Goal: Information Seeking & Learning: Find specific fact

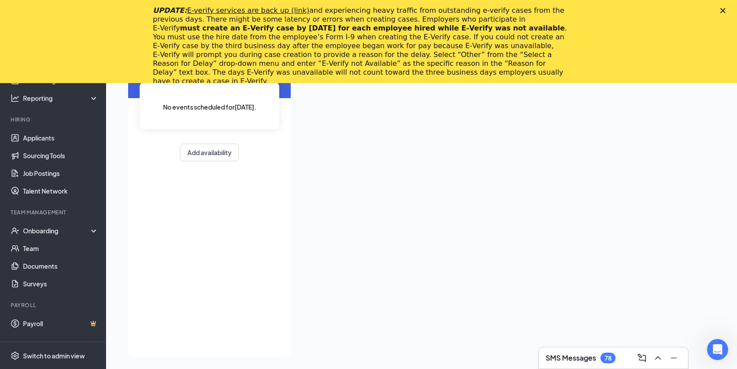
scroll to position [102, 0]
click at [39, 231] on div "Onboarding" at bounding box center [57, 230] width 68 height 9
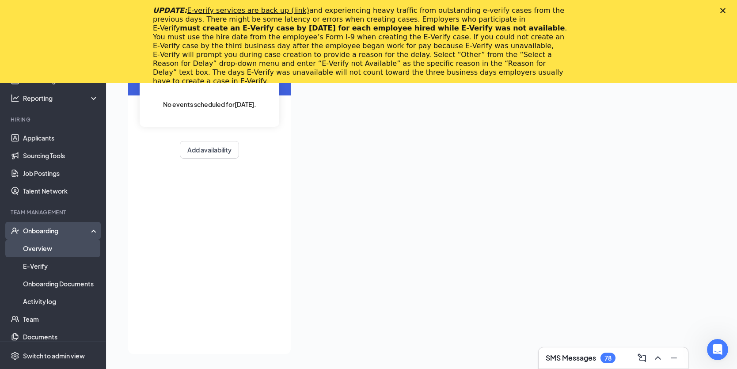
click at [41, 244] on link "Overview" at bounding box center [61, 248] width 76 height 18
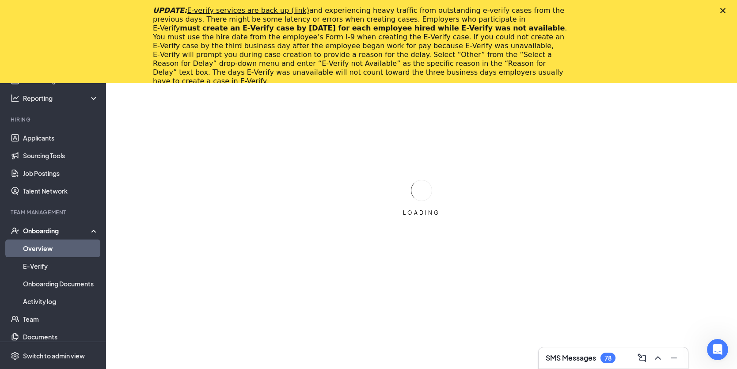
scroll to position [102, 0]
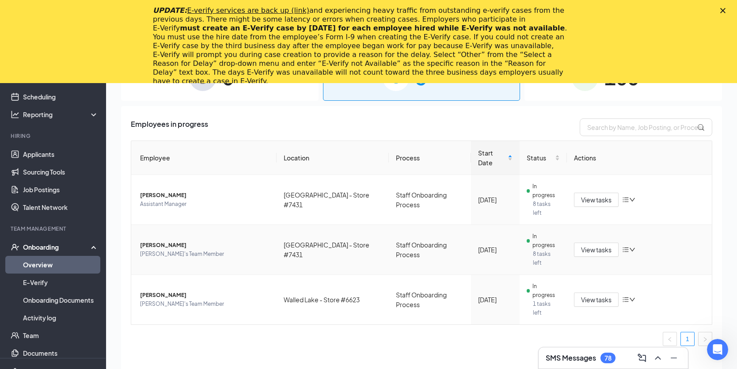
scroll to position [13, 0]
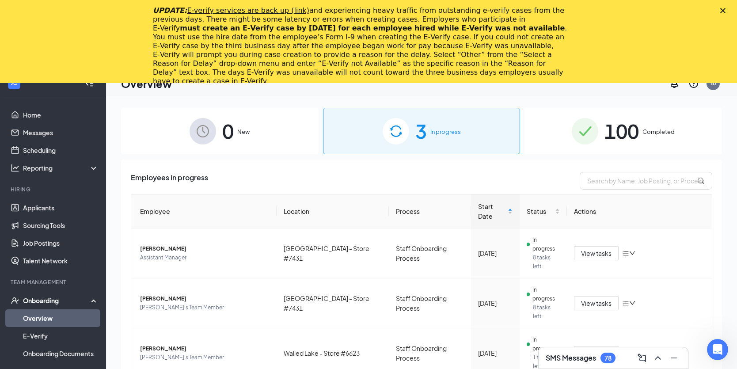
click at [611, 134] on span "100" at bounding box center [621, 131] width 34 height 30
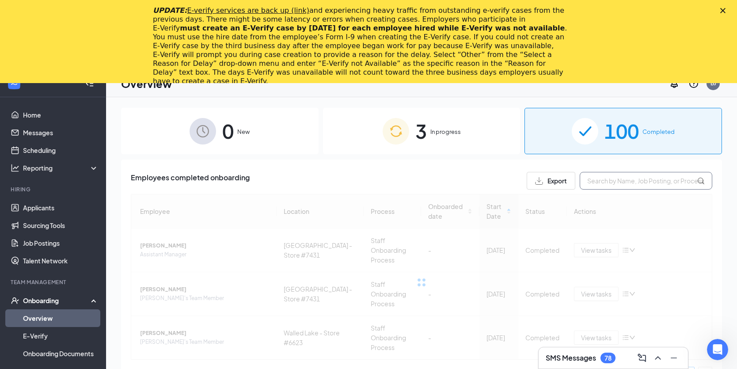
click at [611, 186] on input "text" at bounding box center [646, 181] width 133 height 18
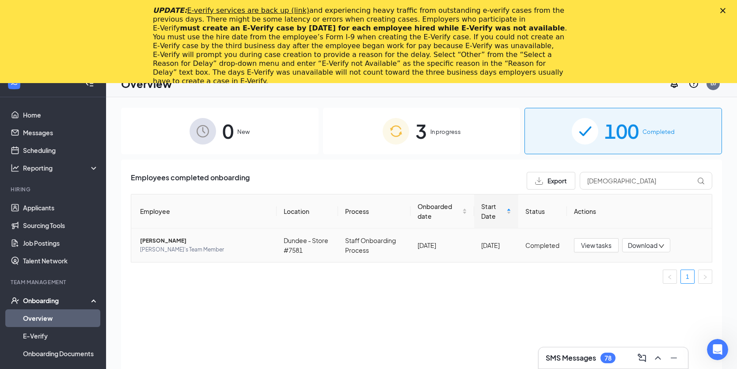
click at [167, 256] on td "[PERSON_NAME]'s Team Member" at bounding box center [203, 245] width 145 height 34
click at [196, 247] on span "[PERSON_NAME]'s Team Member" at bounding box center [204, 249] width 129 height 9
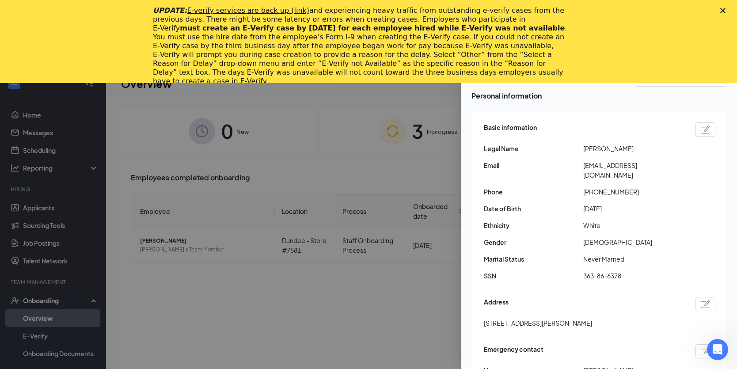
click at [725, 11] on polygon "Close" at bounding box center [722, 10] width 5 height 5
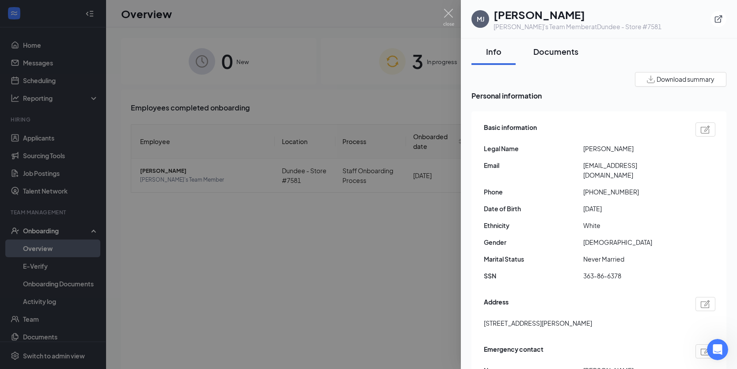
click at [578, 57] on button "Documents" at bounding box center [555, 51] width 63 height 27
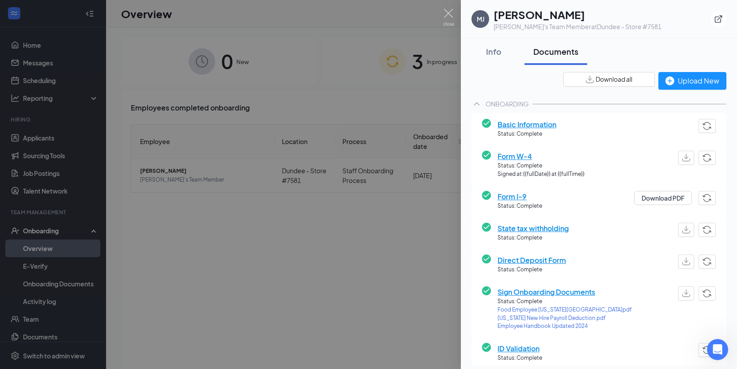
click at [595, 82] on span "Download all" at bounding box center [613, 79] width 37 height 9
click at [446, 12] on img at bounding box center [448, 17] width 11 height 17
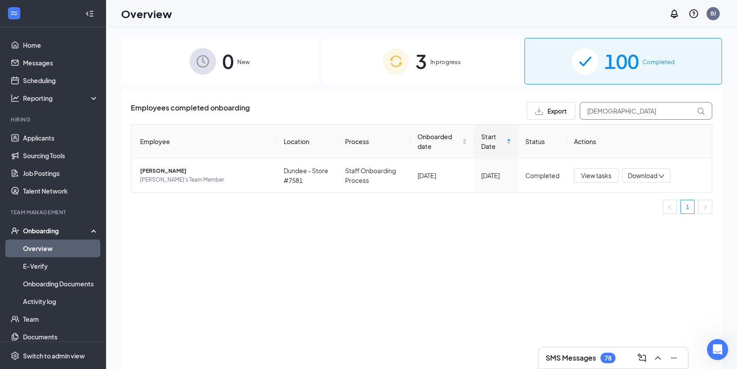
click at [629, 111] on input "[DEMOGRAPHIC_DATA]" at bounding box center [646, 111] width 133 height 18
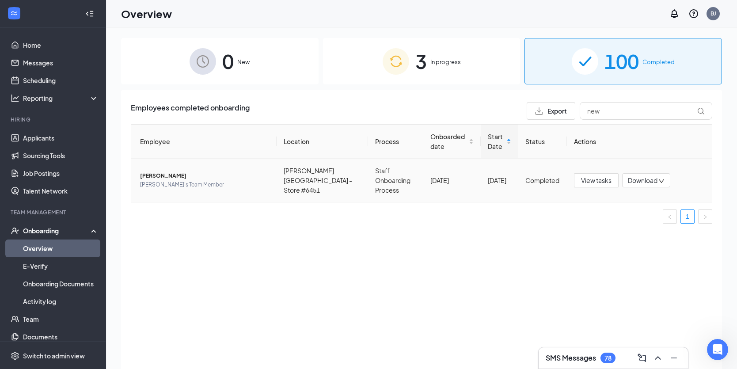
click at [167, 173] on span "[PERSON_NAME]" at bounding box center [204, 175] width 129 height 9
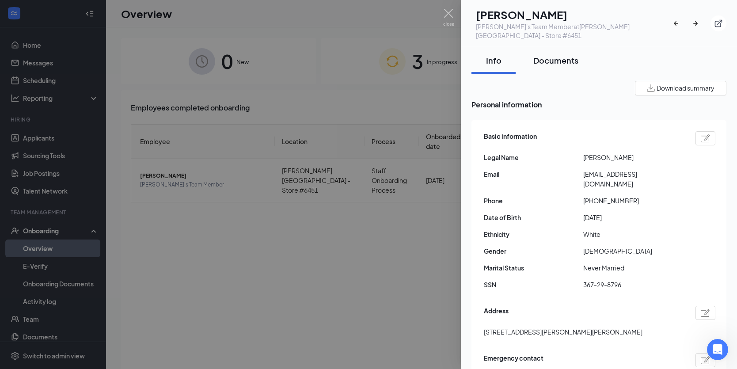
click at [567, 55] on div "Documents" at bounding box center [555, 60] width 45 height 11
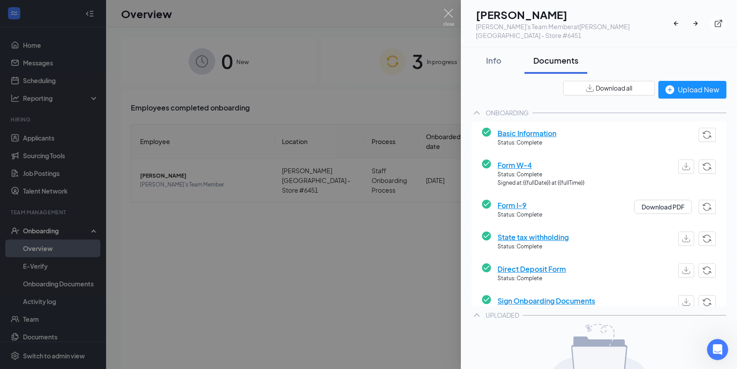
click at [595, 83] on span "Download all" at bounding box center [613, 87] width 37 height 9
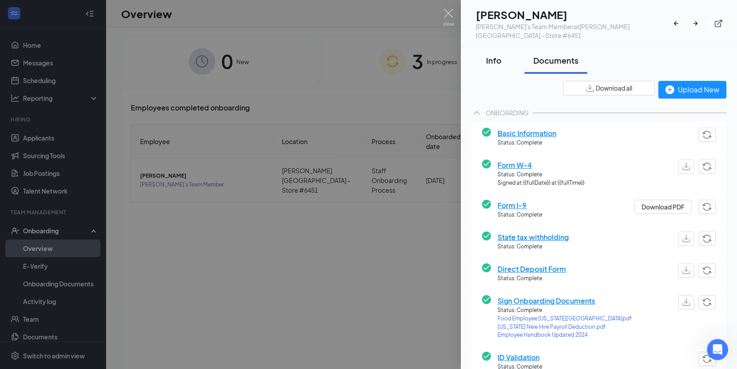
click at [492, 55] on div "Info" at bounding box center [493, 60] width 27 height 11
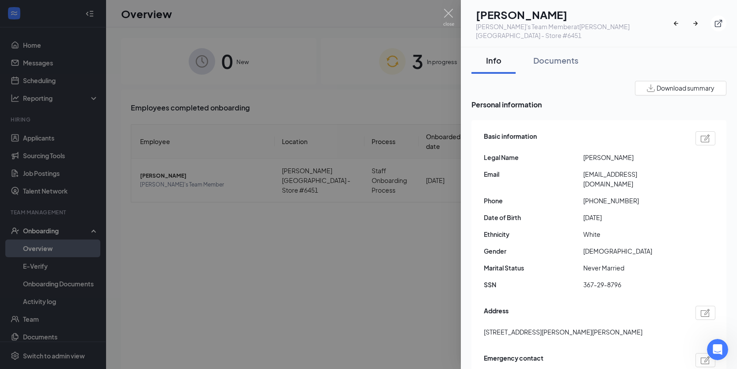
click at [588, 152] on span "[PERSON_NAME]" at bounding box center [632, 157] width 99 height 10
copy span "[PERSON_NAME]"
click at [641, 152] on span "[PERSON_NAME]" at bounding box center [632, 157] width 99 height 10
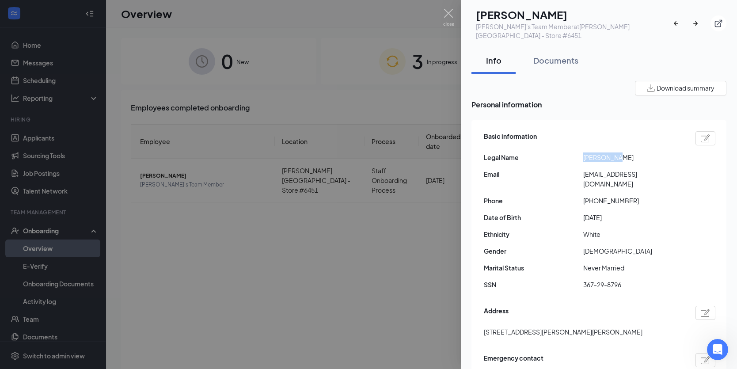
copy span "Newnham"
click at [590, 169] on span "[EMAIL_ADDRESS][DOMAIN_NAME]" at bounding box center [632, 178] width 99 height 19
copy span "[EMAIL_ADDRESS][DOMAIN_NAME]"
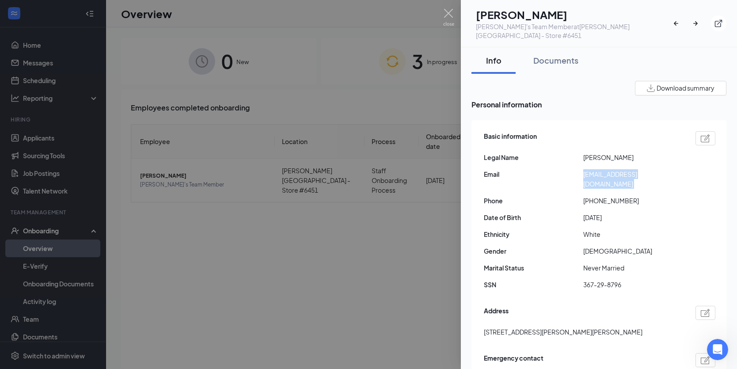
click at [605, 280] on span "367-29-8796" at bounding box center [632, 285] width 99 height 10
copy span "367-29-8796"
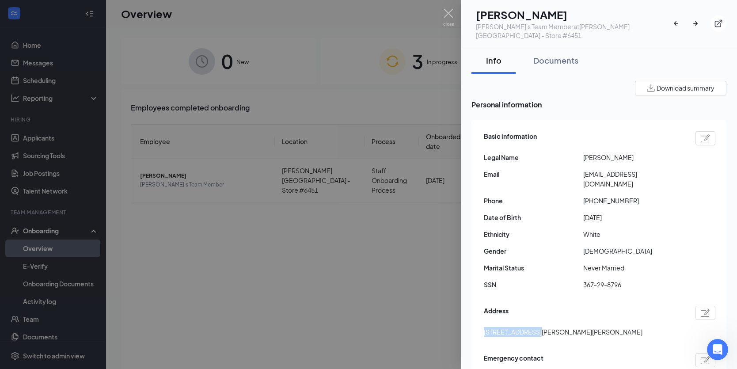
drag, startPoint x: 483, startPoint y: 322, endPoint x: 539, endPoint y: 326, distance: 55.4
click at [539, 326] on div "Basic information Legal Name [PERSON_NAME] Email [EMAIL_ADDRESS][DOMAIN_NAME] P…" at bounding box center [598, 286] width 255 height 332
copy span "1404 Westwood dr"
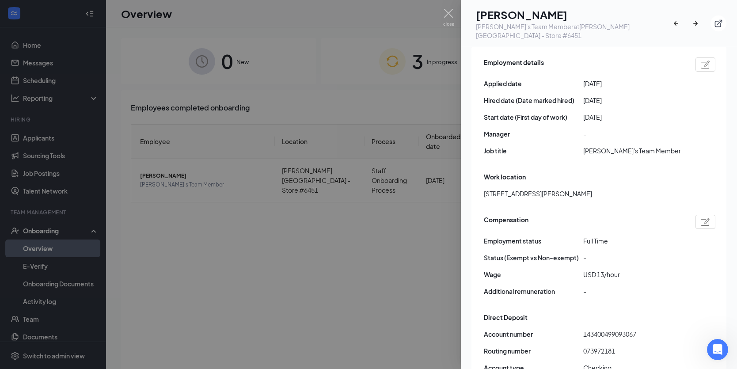
scroll to position [442, 0]
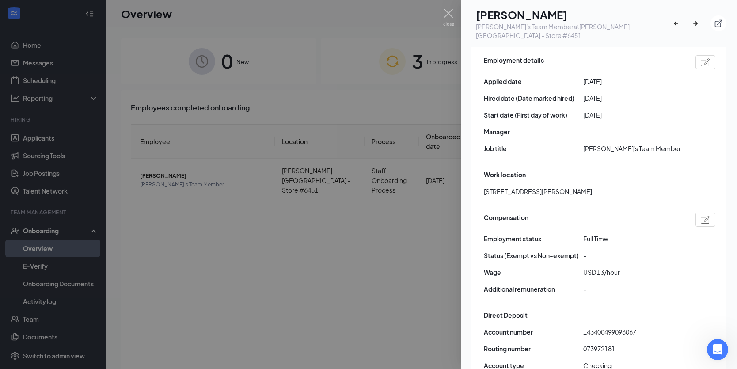
click at [691, 250] on div "Status (Exempt vs Non-exempt) -" at bounding box center [599, 255] width 231 height 10
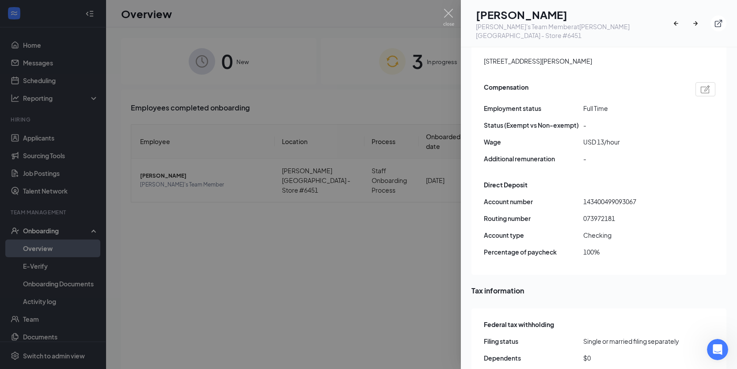
scroll to position [618, 0]
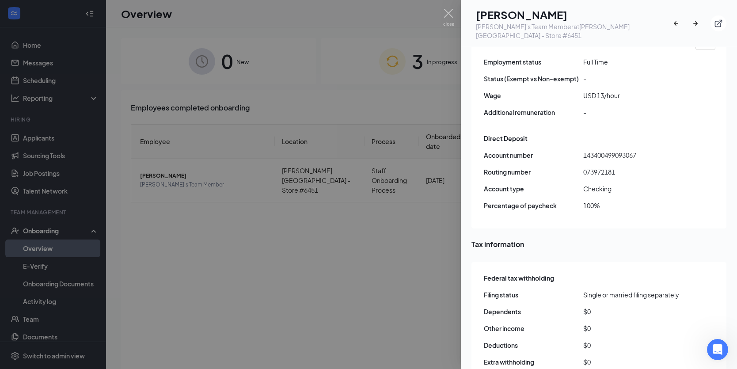
click at [601, 150] on span "143400499093067" at bounding box center [632, 155] width 99 height 10
copy span "143400499093067"
click at [595, 167] on span "073972181" at bounding box center [632, 172] width 99 height 10
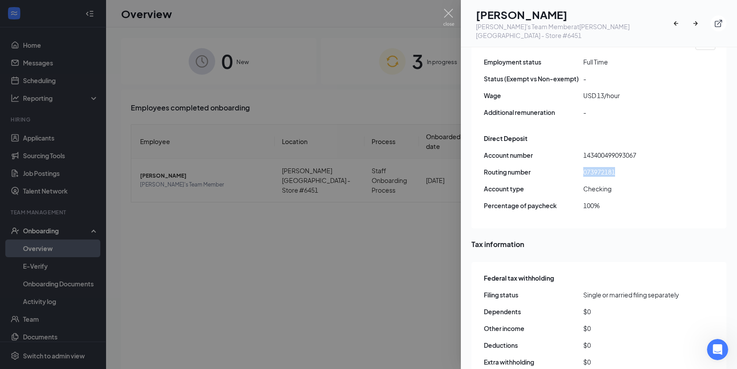
copy span "073972181"
click at [709, 176] on div "Employment details Applied date [DATE] Hired date (Date marked hired) [DATE] St…" at bounding box center [598, 47] width 255 height 361
click at [451, 11] on img at bounding box center [448, 17] width 11 height 17
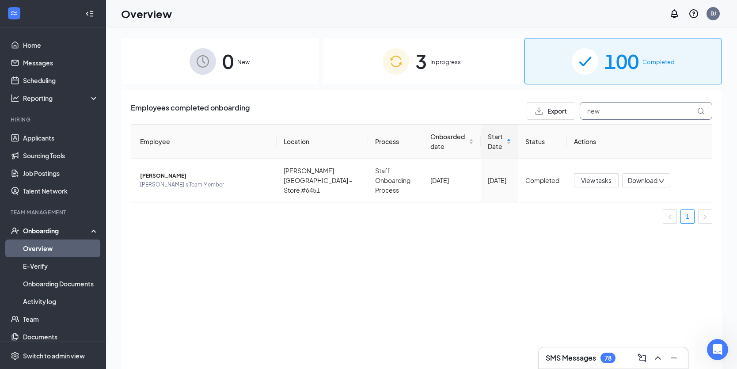
click at [635, 110] on input "new" at bounding box center [646, 111] width 133 height 18
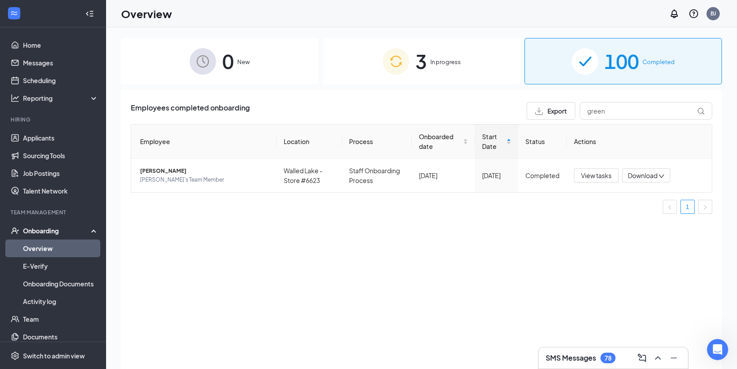
click at [717, 277] on div "Employees completed onboarding Export green Employee Location Process Onboarded…" at bounding box center [421, 240] width 601 height 301
click at [204, 175] on span "[PERSON_NAME]'s Team Member" at bounding box center [204, 179] width 129 height 9
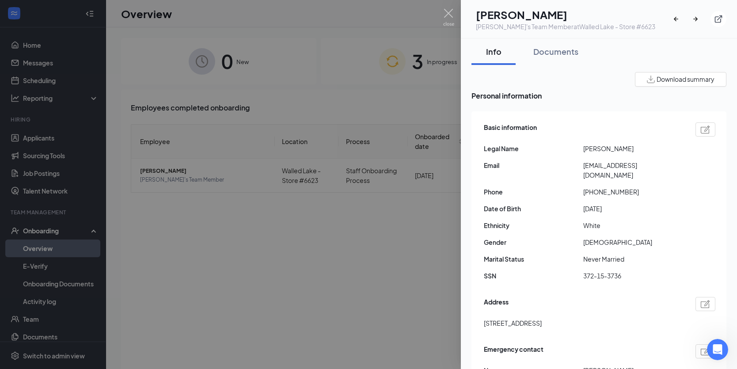
click at [593, 150] on span "[PERSON_NAME]" at bounding box center [632, 149] width 99 height 10
copy span "[PERSON_NAME]"
click at [622, 150] on span "[PERSON_NAME]" at bounding box center [632, 149] width 99 height 10
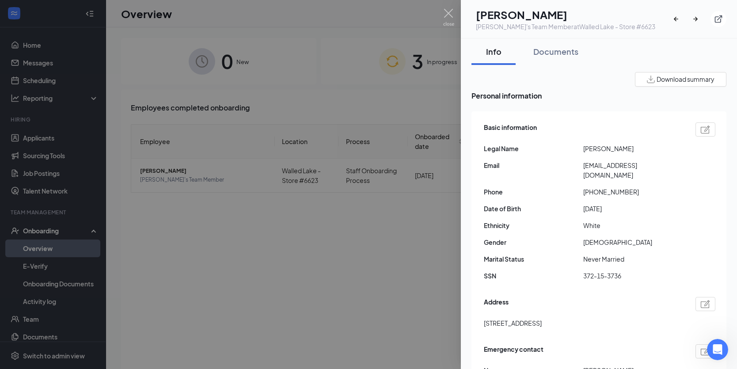
copy span "Green"
click at [625, 164] on span "[EMAIL_ADDRESS][DOMAIN_NAME]" at bounding box center [632, 169] width 99 height 19
copy span "[EMAIL_ADDRESS][DOMAIN_NAME]"
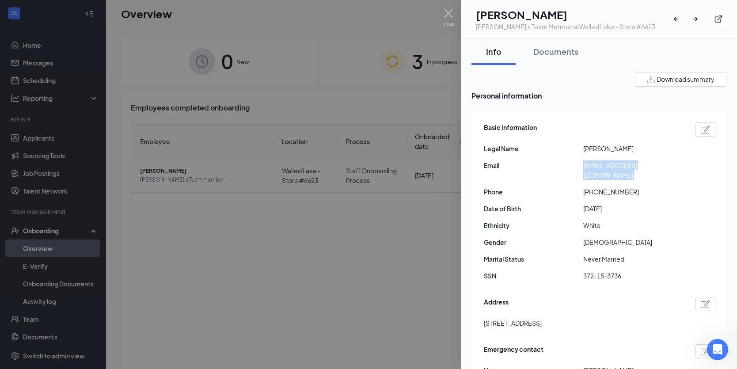
click at [595, 271] on span "372-15-3736" at bounding box center [632, 276] width 99 height 10
drag, startPoint x: 483, startPoint y: 313, endPoint x: 536, endPoint y: 314, distance: 52.6
click at [536, 314] on div "Basic information Legal Name [PERSON_NAME] Email [EMAIL_ADDRESS][DOMAIN_NAME] P…" at bounding box center [598, 282] width 255 height 342
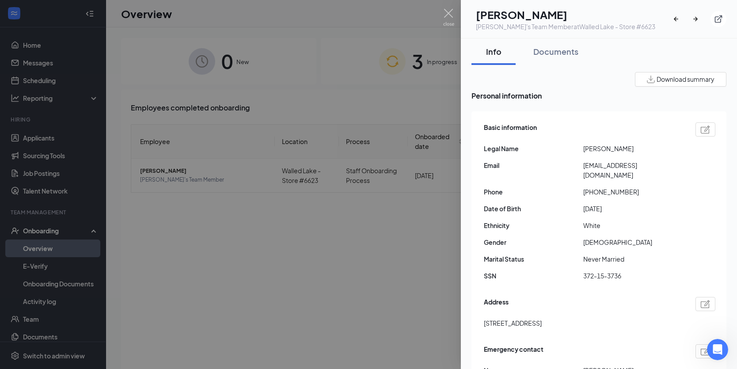
drag, startPoint x: 615, startPoint y: 309, endPoint x: 536, endPoint y: 316, distance: 79.4
click at [542, 318] on span "[STREET_ADDRESS]" at bounding box center [513, 323] width 58 height 10
drag, startPoint x: 535, startPoint y: 312, endPoint x: 604, endPoint y: 313, distance: 68.5
click at [542, 318] on span "[STREET_ADDRESS]" at bounding box center [513, 323] width 58 height 10
click at [550, 51] on div "Documents" at bounding box center [555, 51] width 45 height 11
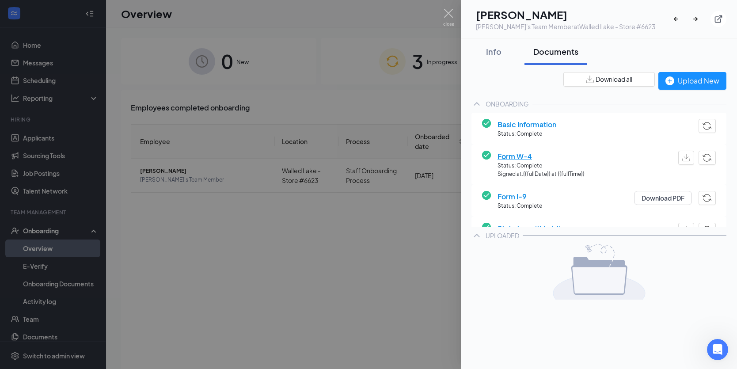
click at [577, 78] on button "Download all" at bounding box center [608, 79] width 91 height 15
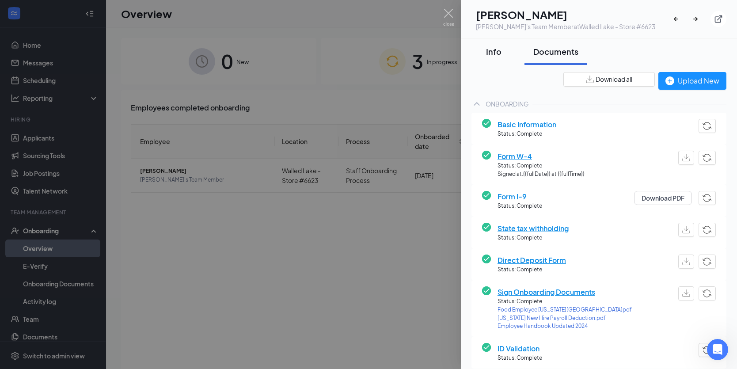
click at [489, 56] on div "Info" at bounding box center [493, 51] width 27 height 11
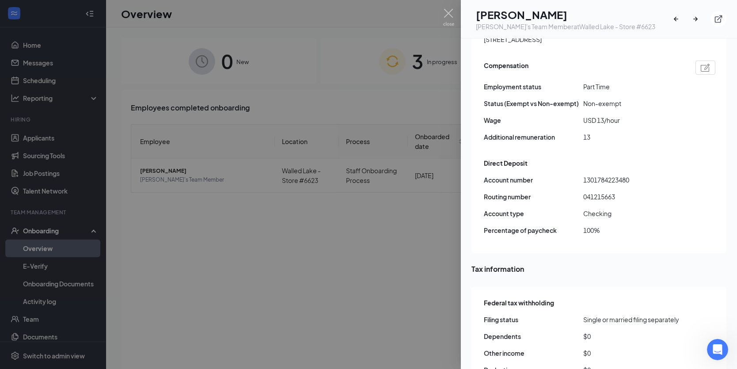
scroll to position [618, 0]
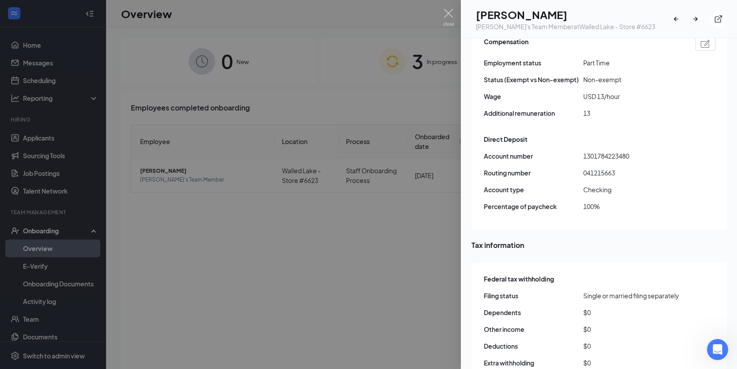
click at [705, 108] on div "Additional remuneration 13" at bounding box center [599, 113] width 231 height 10
click at [586, 151] on span "1301784223480" at bounding box center [632, 156] width 99 height 10
click at [609, 168] on span "041215663" at bounding box center [632, 173] width 99 height 10
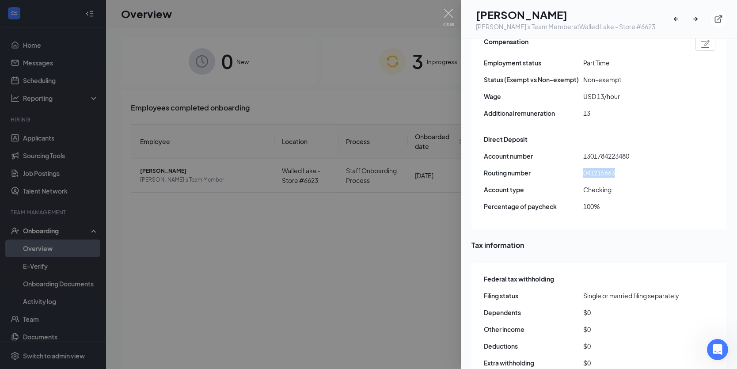
click at [336, 59] on div at bounding box center [368, 184] width 737 height 369
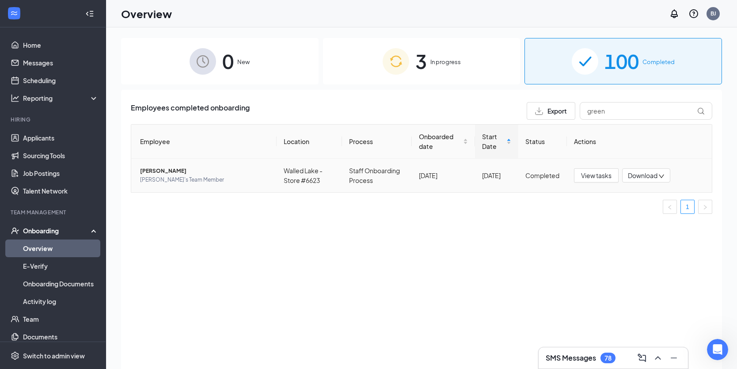
click at [186, 171] on span "[PERSON_NAME]" at bounding box center [204, 171] width 129 height 9
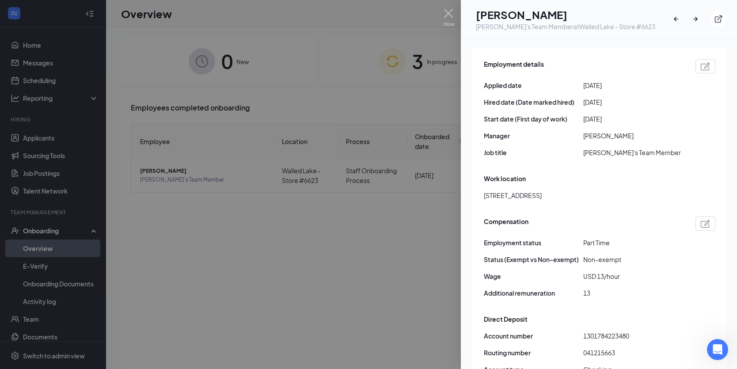
scroll to position [442, 0]
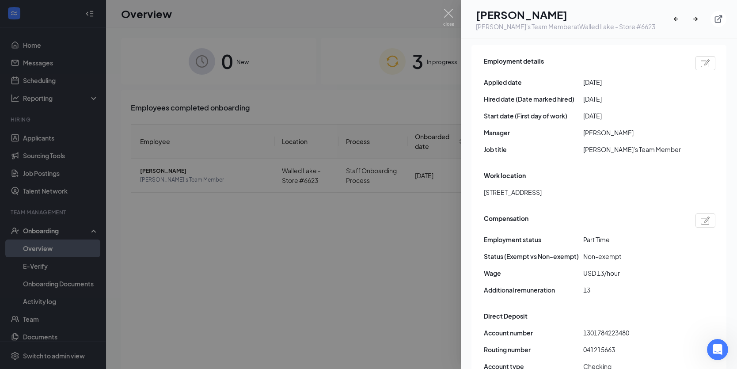
click at [450, 8] on div at bounding box center [368, 184] width 737 height 369
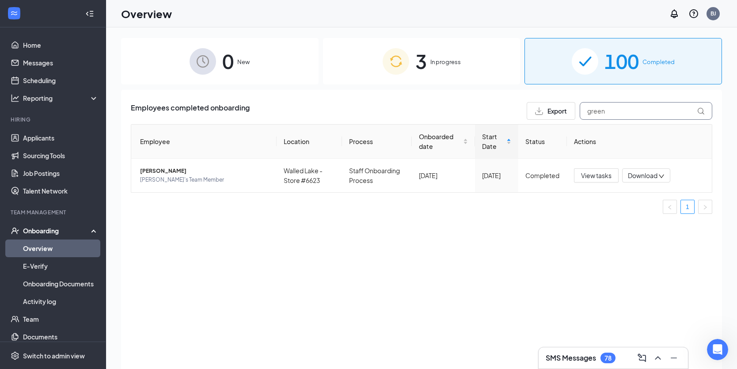
click at [631, 108] on input "green" at bounding box center [646, 111] width 133 height 18
click at [178, 173] on span "[PERSON_NAME]" at bounding box center [204, 171] width 129 height 9
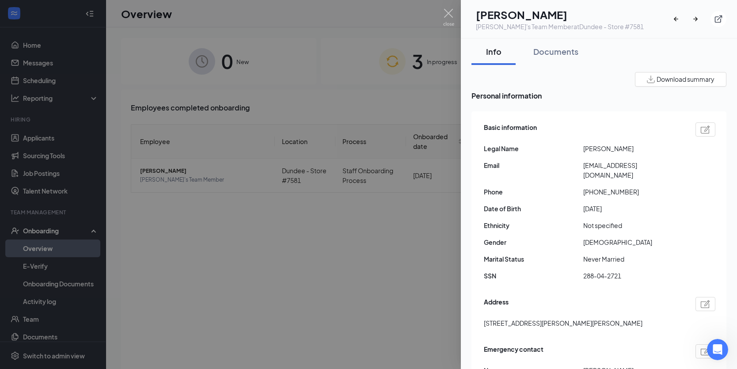
click at [595, 147] on span "[PERSON_NAME]" at bounding box center [632, 149] width 99 height 10
click at [621, 148] on span "[PERSON_NAME]" at bounding box center [632, 149] width 99 height 10
click at [617, 167] on span "[EMAIL_ADDRESS][DOMAIN_NAME]" at bounding box center [632, 169] width 99 height 19
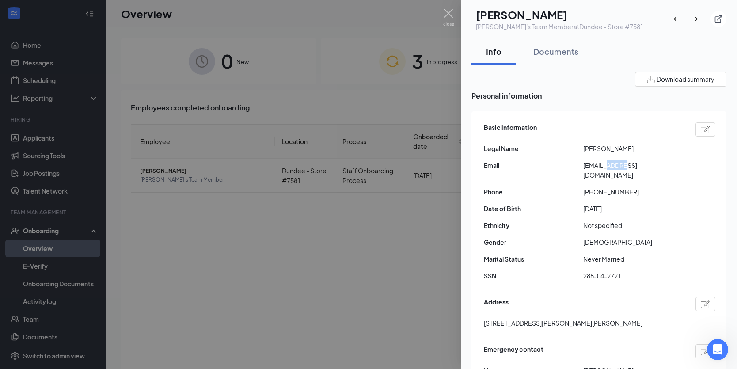
click at [617, 167] on span "[EMAIL_ADDRESS][DOMAIN_NAME]" at bounding box center [632, 169] width 99 height 19
click at [599, 271] on span "288-04-2721" at bounding box center [632, 276] width 99 height 10
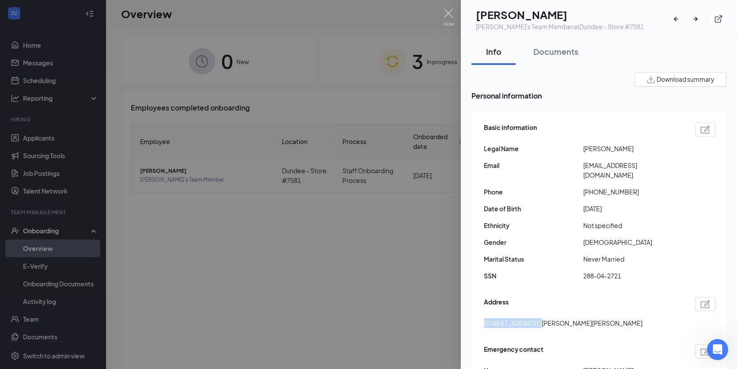
drag, startPoint x: 481, startPoint y: 313, endPoint x: 531, endPoint y: 311, distance: 50.9
click at [531, 311] on div "Basic information Legal Name [PERSON_NAME] Email [EMAIL_ADDRESS][DOMAIN_NAME] P…" at bounding box center [598, 282] width 255 height 342
click at [556, 47] on div "Documents" at bounding box center [555, 51] width 45 height 11
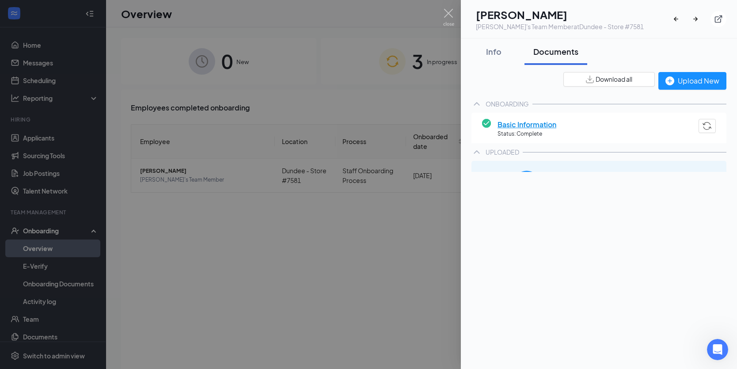
click at [569, 83] on button "Download all" at bounding box center [608, 79] width 91 height 15
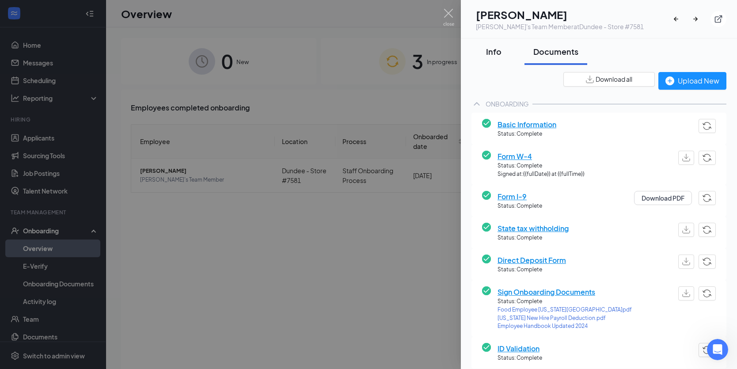
drag, startPoint x: 501, startPoint y: 53, endPoint x: 496, endPoint y: 48, distance: 7.8
click at [496, 48] on div "Info" at bounding box center [493, 51] width 27 height 11
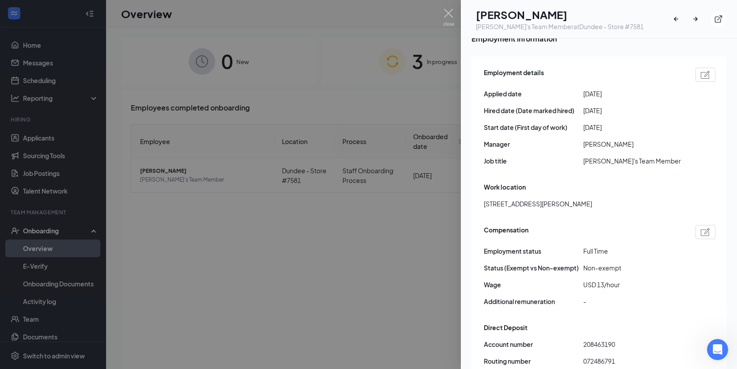
scroll to position [442, 0]
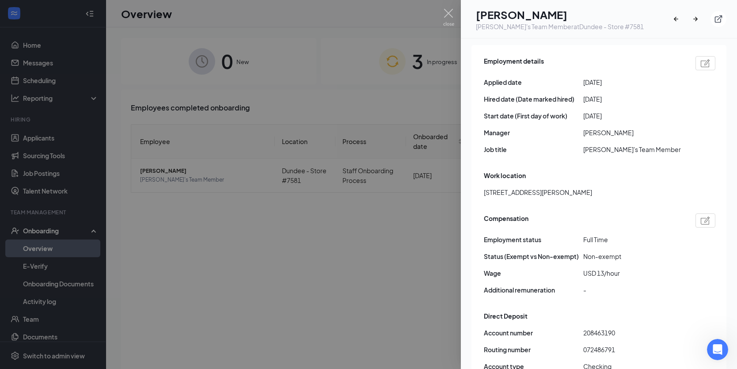
click at [708, 171] on div "Work location" at bounding box center [599, 176] width 231 height 10
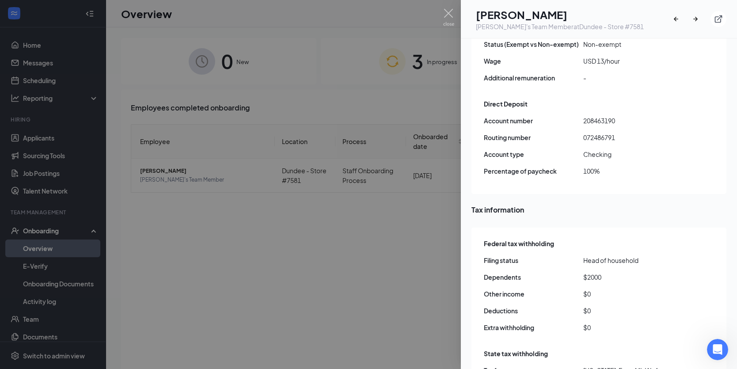
scroll to position [663, 0]
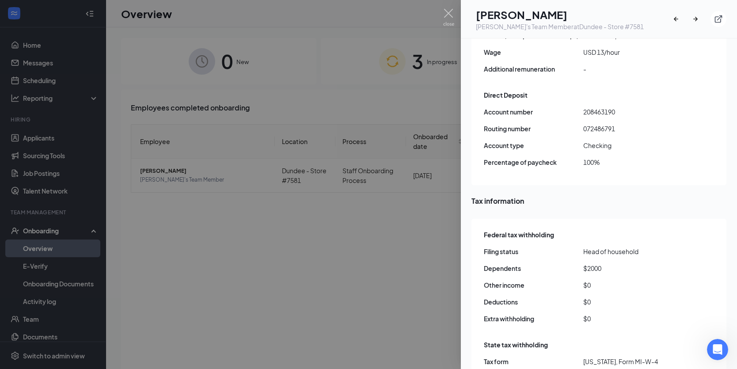
click at [587, 107] on span "208463190" at bounding box center [632, 112] width 99 height 10
click at [591, 124] on span "072486791" at bounding box center [632, 129] width 99 height 10
click at [346, 61] on div at bounding box center [368, 184] width 737 height 369
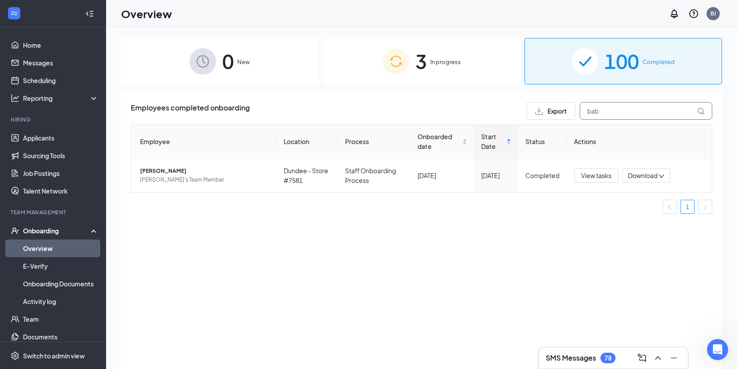
click at [601, 113] on input "bab" at bounding box center [646, 111] width 133 height 18
click at [144, 177] on span "[PERSON_NAME]'s Team Member" at bounding box center [204, 179] width 129 height 9
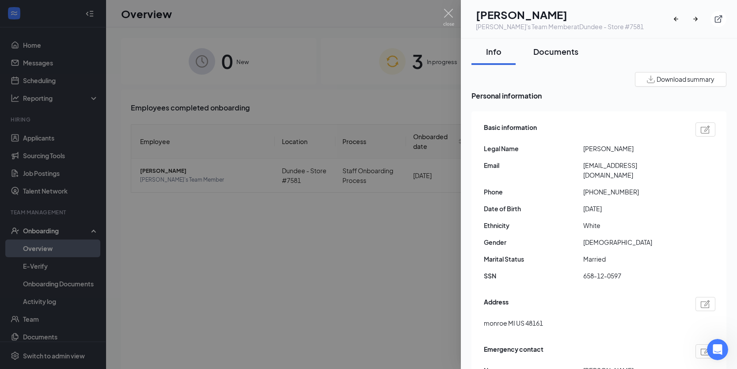
click at [565, 48] on div "Documents" at bounding box center [555, 51] width 45 height 11
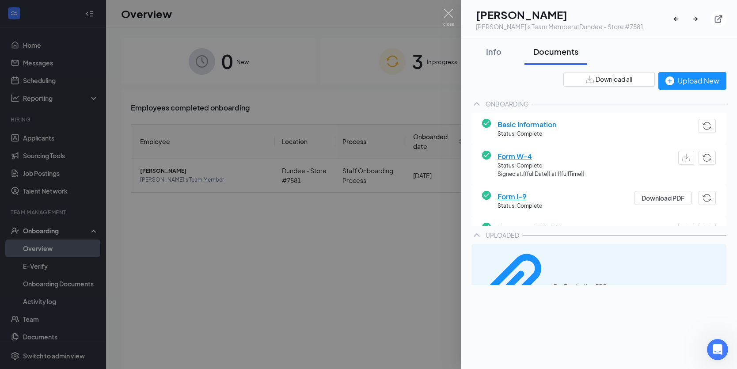
click at [566, 79] on button "Download all" at bounding box center [608, 79] width 91 height 15
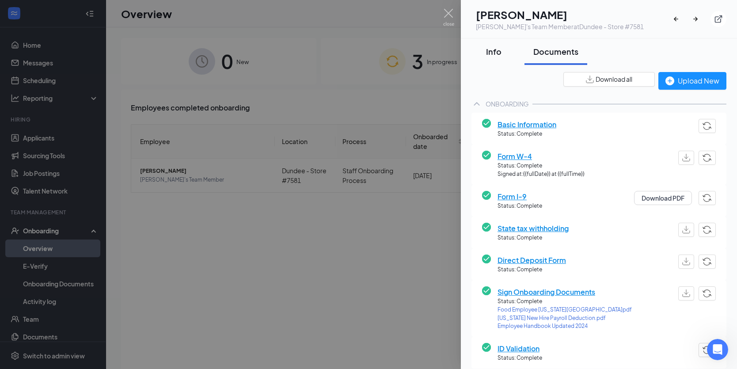
click at [497, 46] on button "Info" at bounding box center [493, 51] width 44 height 27
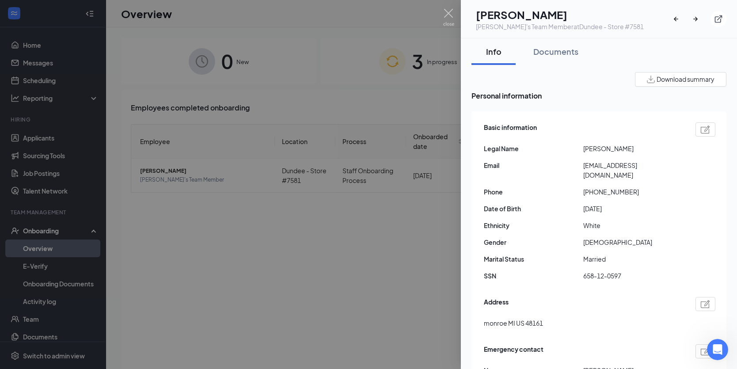
click at [588, 145] on span "[PERSON_NAME]" at bounding box center [632, 149] width 99 height 10
click at [603, 147] on span "[PERSON_NAME]" at bounding box center [632, 149] width 99 height 10
click at [603, 167] on span "[EMAIL_ADDRESS][DOMAIN_NAME]" at bounding box center [632, 169] width 99 height 19
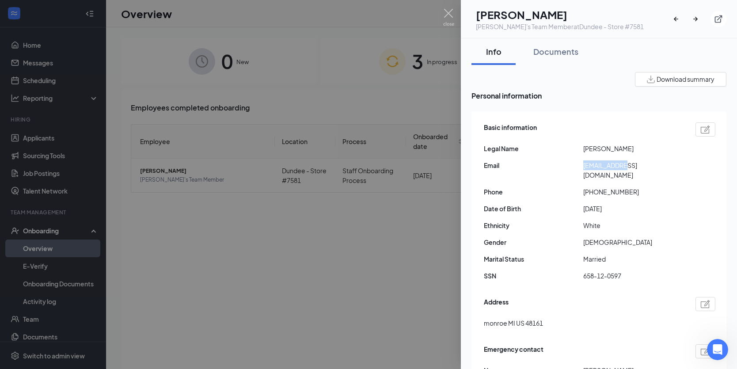
click at [603, 167] on span "[EMAIL_ADDRESS][DOMAIN_NAME]" at bounding box center [632, 169] width 99 height 19
click at [584, 271] on span "658-12-0597" at bounding box center [632, 276] width 99 height 10
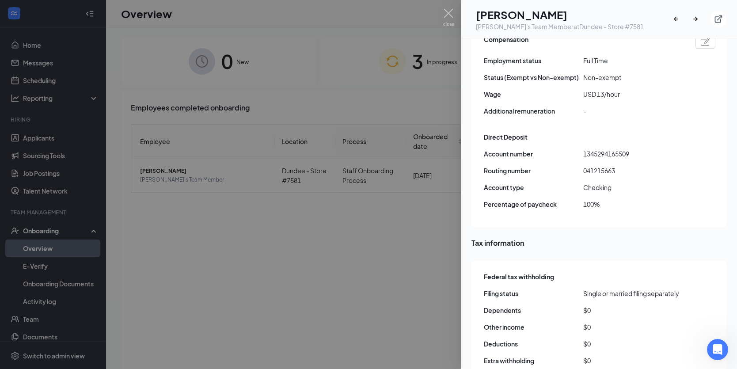
scroll to position [618, 0]
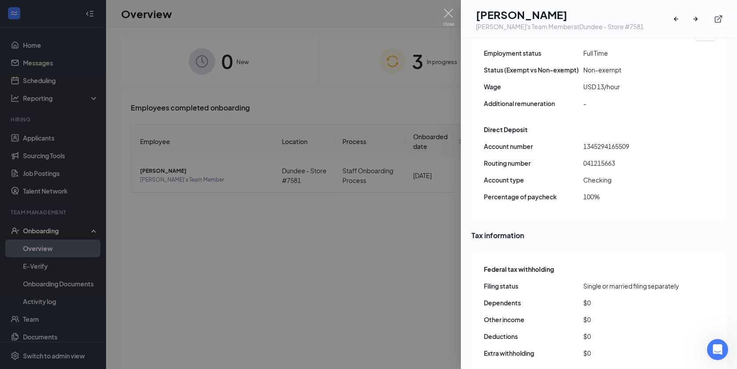
click at [594, 141] on span "1345294165509" at bounding box center [632, 146] width 99 height 10
click at [595, 158] on span "041215663" at bounding box center [632, 163] width 99 height 10
click at [448, 11] on img at bounding box center [448, 17] width 11 height 17
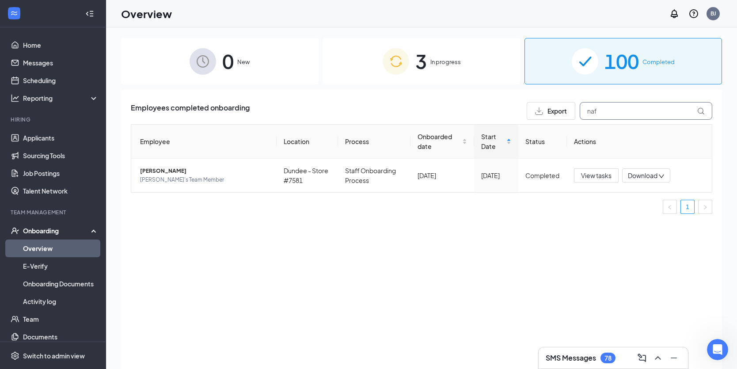
click at [602, 110] on input "naf" at bounding box center [646, 111] width 133 height 18
type input "[PERSON_NAME]"
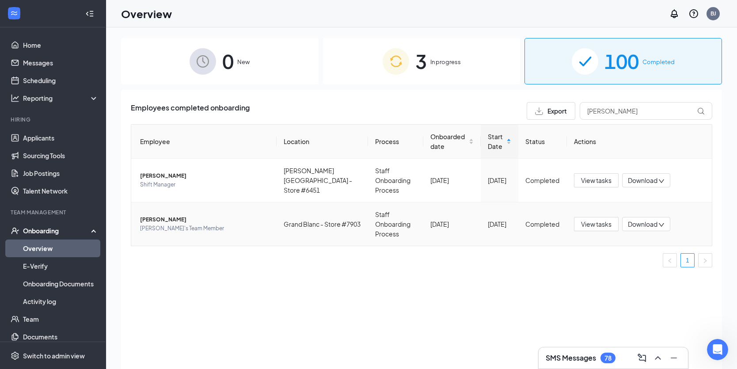
click at [148, 215] on span "[PERSON_NAME]" at bounding box center [204, 219] width 129 height 9
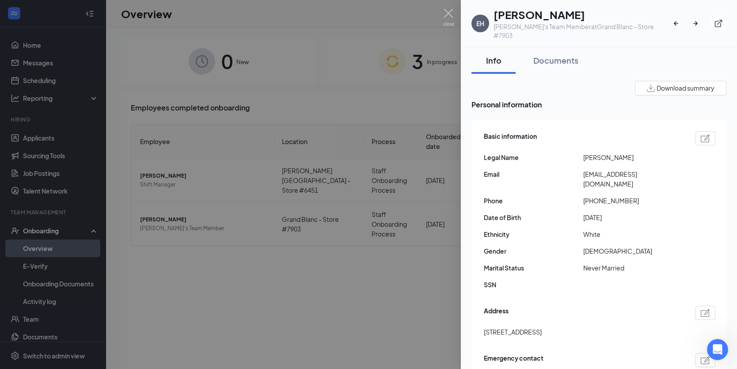
click at [596, 152] on span "[PERSON_NAME]" at bounding box center [632, 157] width 99 height 10
click at [614, 152] on span "[PERSON_NAME]" at bounding box center [632, 157] width 99 height 10
click at [603, 169] on span "[EMAIL_ADDRESS][DOMAIN_NAME]" at bounding box center [632, 178] width 99 height 19
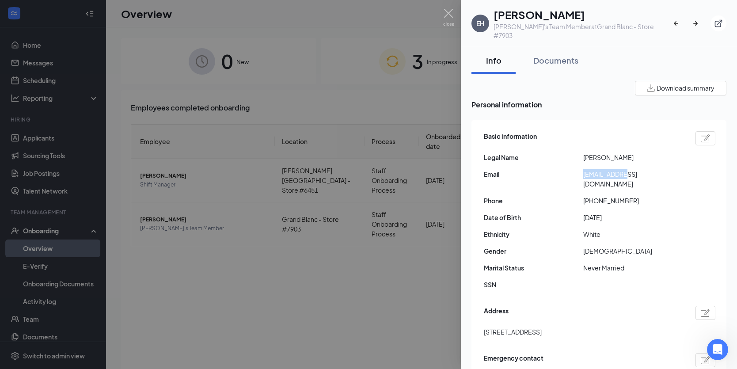
click at [603, 169] on span "[EMAIL_ADDRESS][DOMAIN_NAME]" at bounding box center [632, 178] width 99 height 19
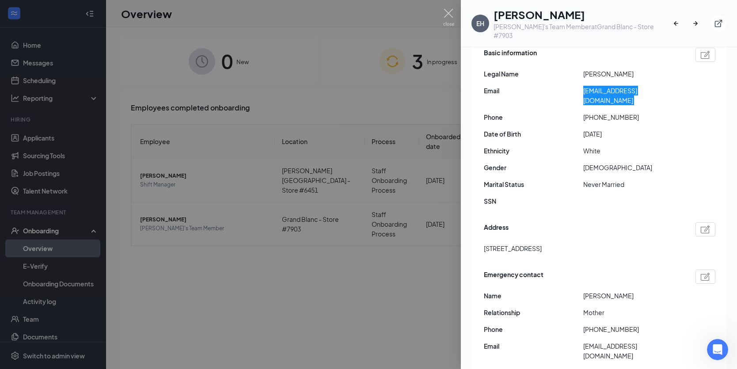
scroll to position [88, 0]
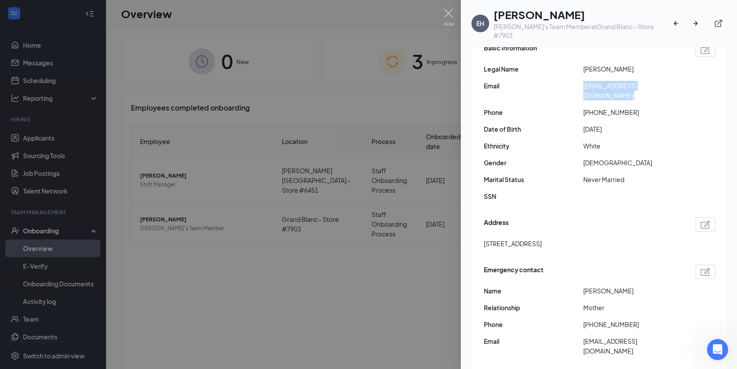
drag, startPoint x: 482, startPoint y: 228, endPoint x: 561, endPoint y: 230, distance: 78.2
click at [561, 230] on div "Basic information Legal Name [PERSON_NAME] Email [EMAIL_ADDRESS][DOMAIN_NAME] P…" at bounding box center [598, 203] width 255 height 342
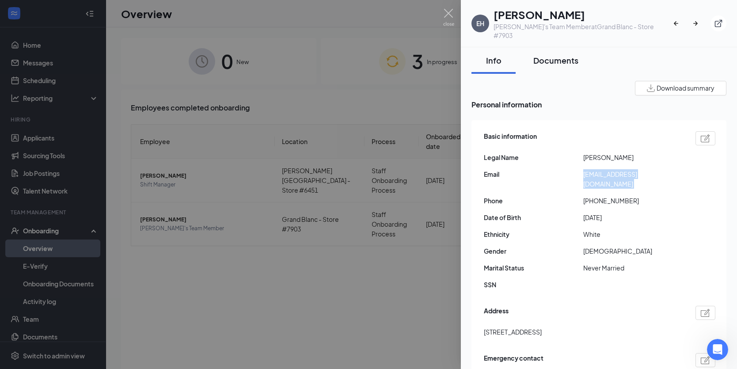
click at [560, 55] on div "Documents" at bounding box center [555, 60] width 45 height 11
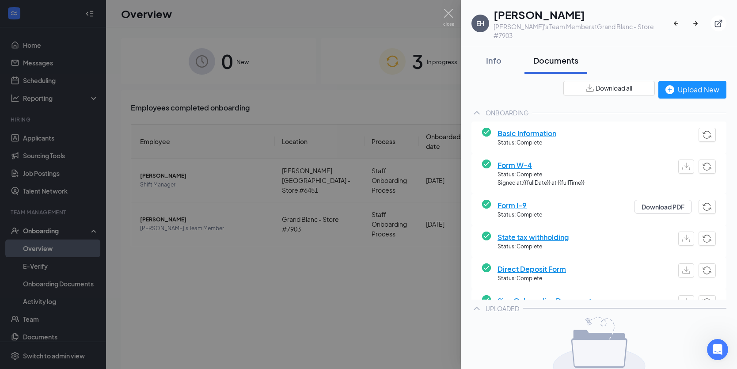
click at [577, 81] on button "Download all" at bounding box center [608, 88] width 91 height 15
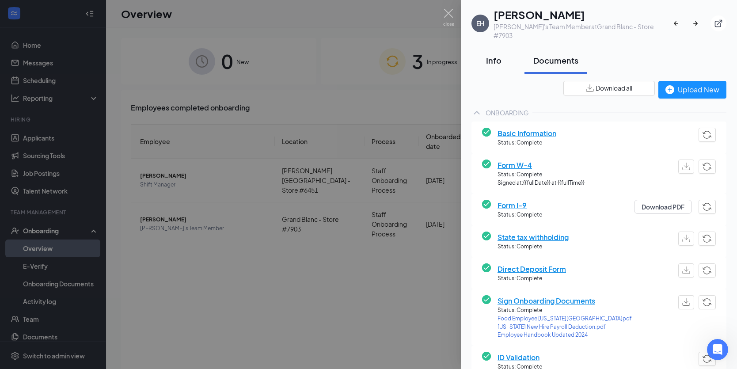
click at [493, 55] on div "Info" at bounding box center [493, 60] width 27 height 11
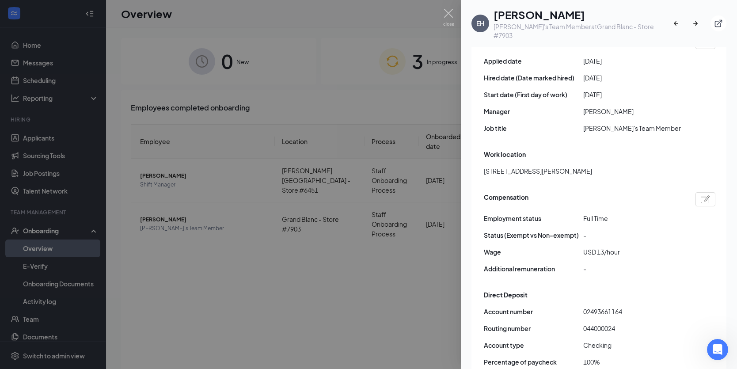
scroll to position [486, 0]
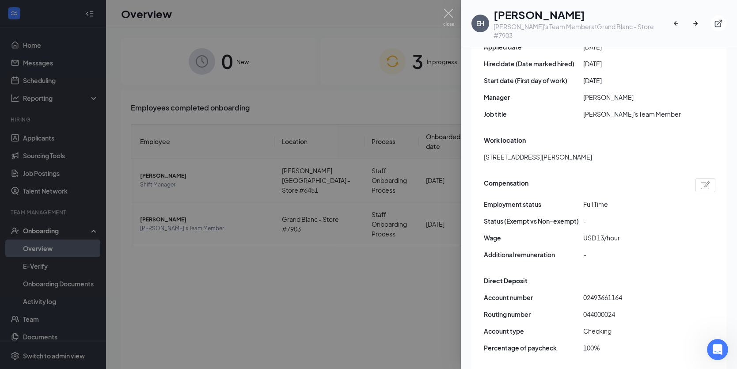
click at [607, 292] on span "02493661164" at bounding box center [632, 297] width 99 height 10
click at [599, 309] on span "044000024" at bounding box center [632, 314] width 99 height 10
click at [345, 85] on div at bounding box center [368, 184] width 737 height 369
